Goal: Transaction & Acquisition: Purchase product/service

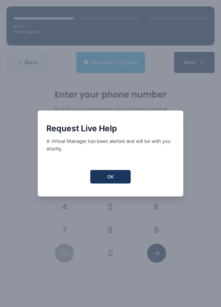
click at [116, 183] on button "OK" at bounding box center [110, 176] width 40 height 13
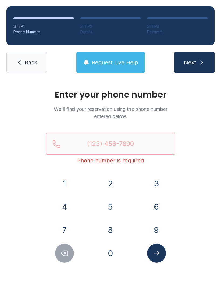
click at [125, 59] on span "Request Live Help" at bounding box center [115, 63] width 47 height 8
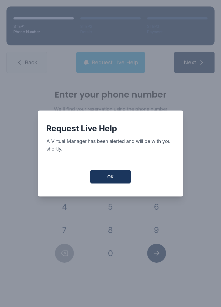
click at [111, 180] on span "OK" at bounding box center [110, 176] width 6 height 6
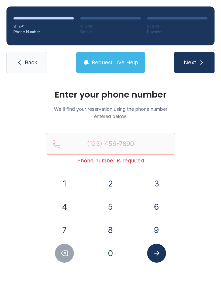
click at [199, 64] on icon "submit" at bounding box center [202, 62] width 6 height 6
click at [197, 57] on button "Next" at bounding box center [194, 62] width 40 height 21
type input "("
click at [29, 60] on span "Back" at bounding box center [31, 63] width 12 height 8
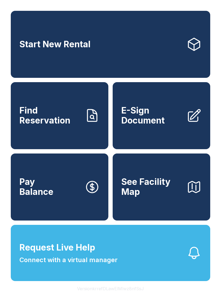
click at [123, 266] on button "Request Live Help Connect with a virtual manager" at bounding box center [111, 253] width 200 height 56
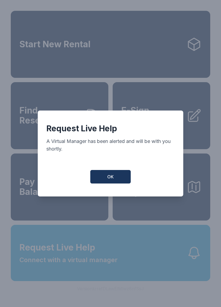
click at [130, 181] on button "OK" at bounding box center [110, 176] width 40 height 13
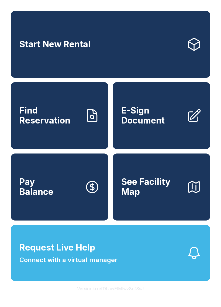
click at [153, 197] on span "See Facility Map" at bounding box center [151, 187] width 61 height 20
click at [143, 47] on link "Start New Rental" at bounding box center [111, 44] width 200 height 67
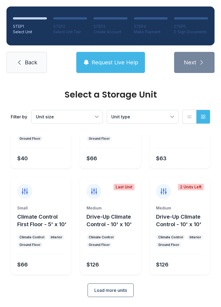
scroll to position [64, 0]
click at [120, 292] on span "Load more units" at bounding box center [110, 290] width 33 height 6
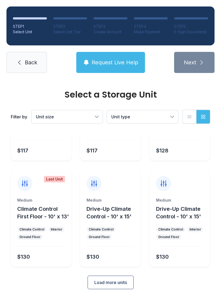
scroll to position [292, 0]
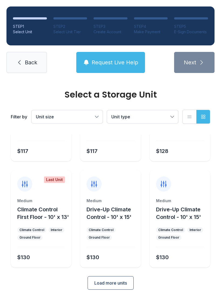
click at [120, 286] on span "Load more units" at bounding box center [110, 282] width 33 height 6
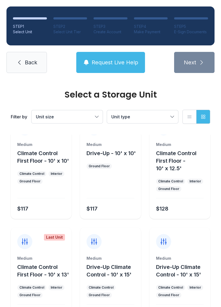
scroll to position [234, 0]
click at [97, 114] on button "Unit size" at bounding box center [67, 116] width 71 height 13
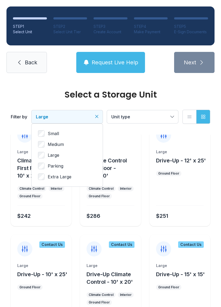
click at [171, 116] on button "Unit type" at bounding box center [142, 116] width 71 height 13
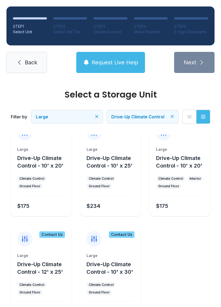
scroll to position [16, 0]
